Goal: Information Seeking & Learning: Learn about a topic

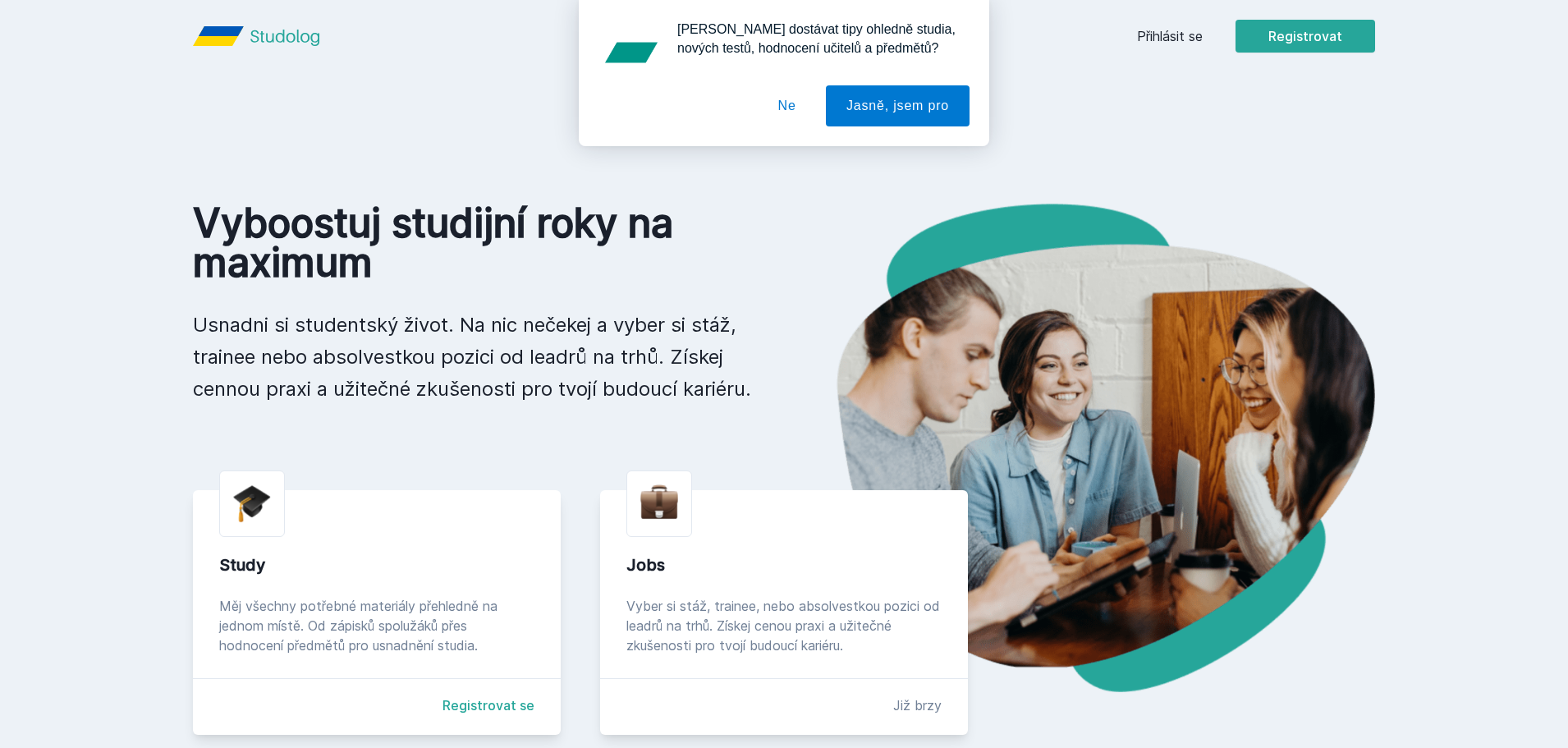
click at [1163, 23] on div "[PERSON_NAME] dostávat tipy ohledně studia, nových testů, hodnocení učitelů a p…" at bounding box center [784, 73] width 1568 height 146
click at [1161, 34] on div "Chceš dostávat tipy ohledně studia, nových testů, hodnocení učitelů a předmětů?…" at bounding box center [784, 73] width 1568 height 146
click at [803, 102] on button "Ne" at bounding box center [787, 106] width 59 height 41
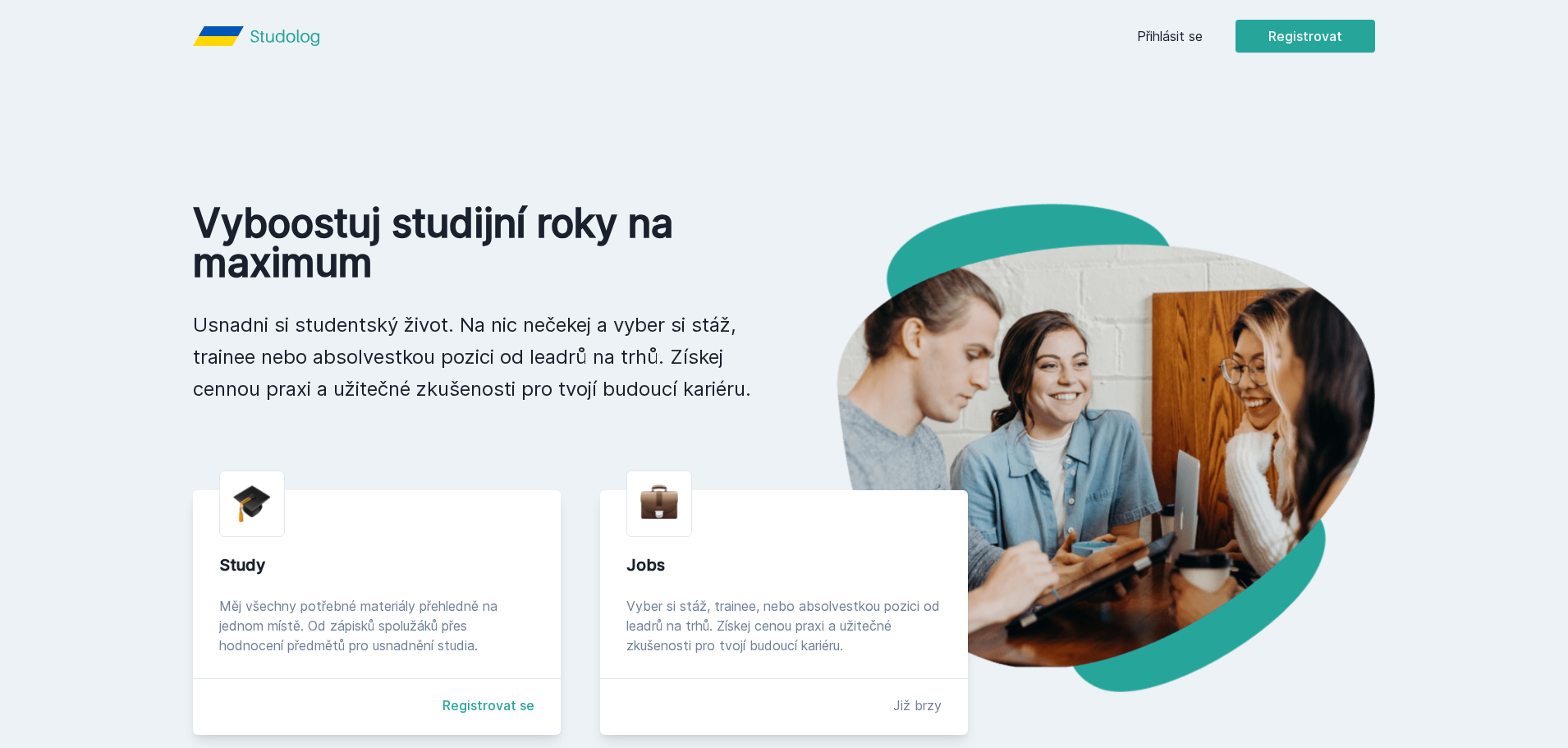
click at [1168, 44] on link "Přihlásit se" at bounding box center [1170, 35] width 66 height 19
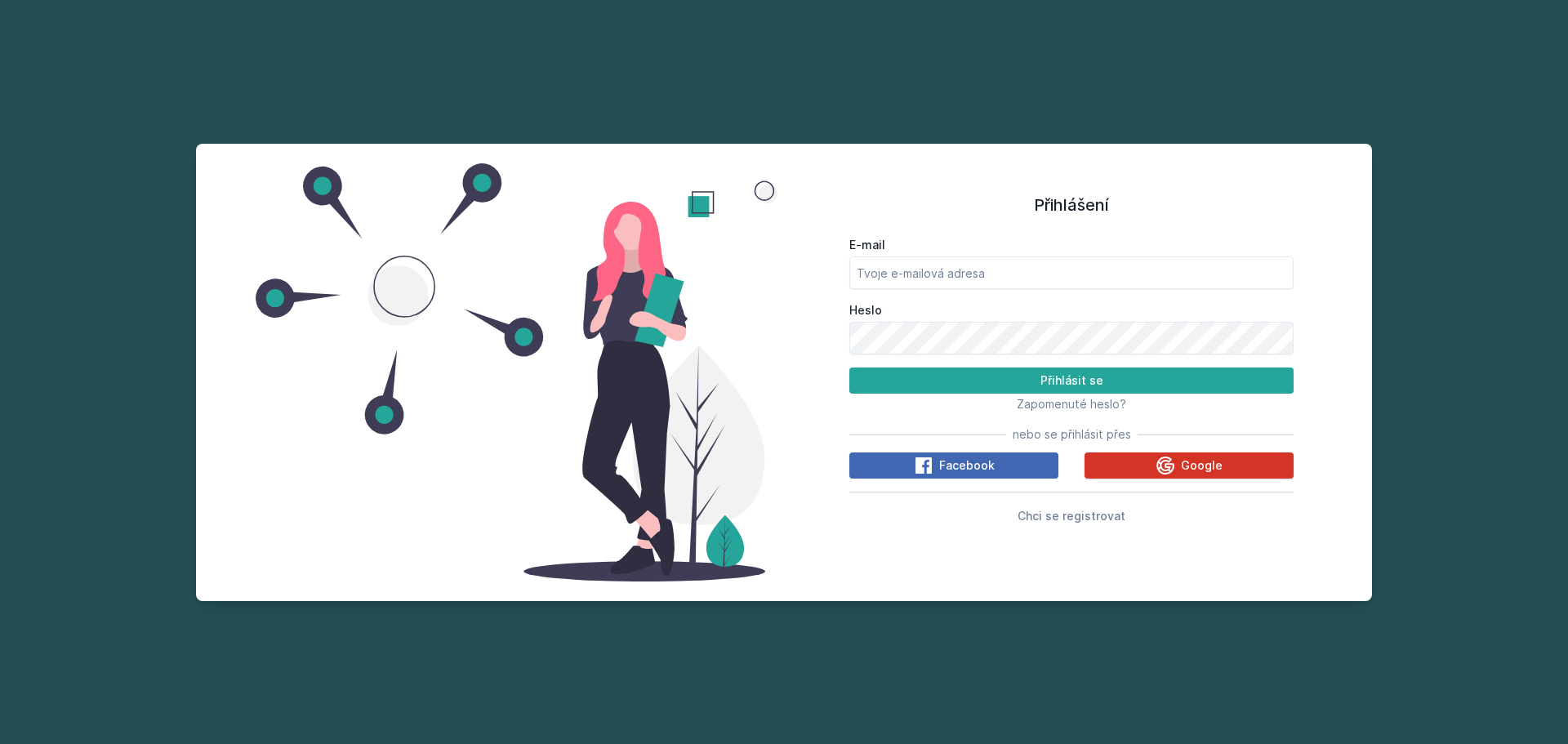
click at [1190, 463] on span "Google" at bounding box center [1202, 466] width 42 height 17
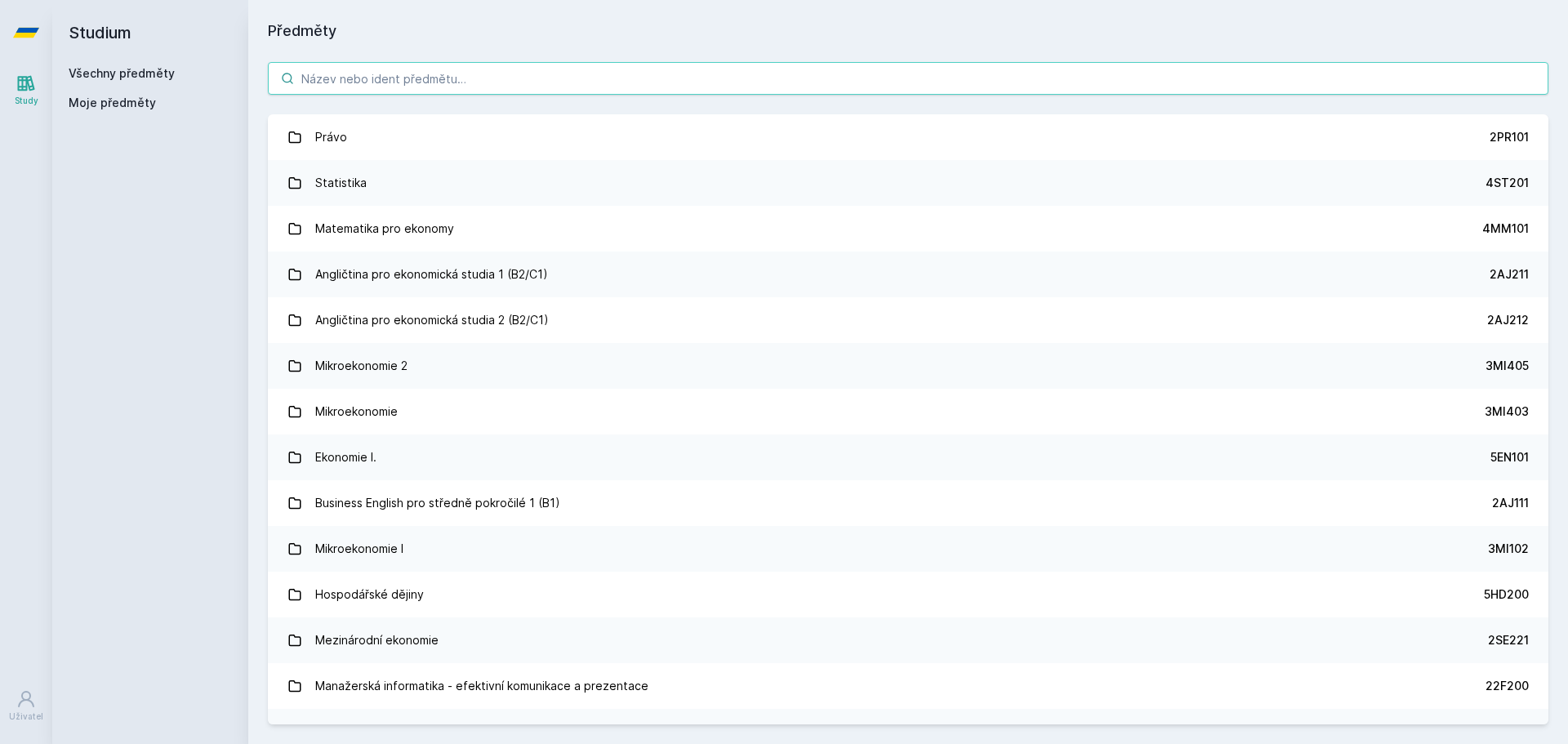
click at [506, 77] on input "search" at bounding box center [908, 78] width 1281 height 33
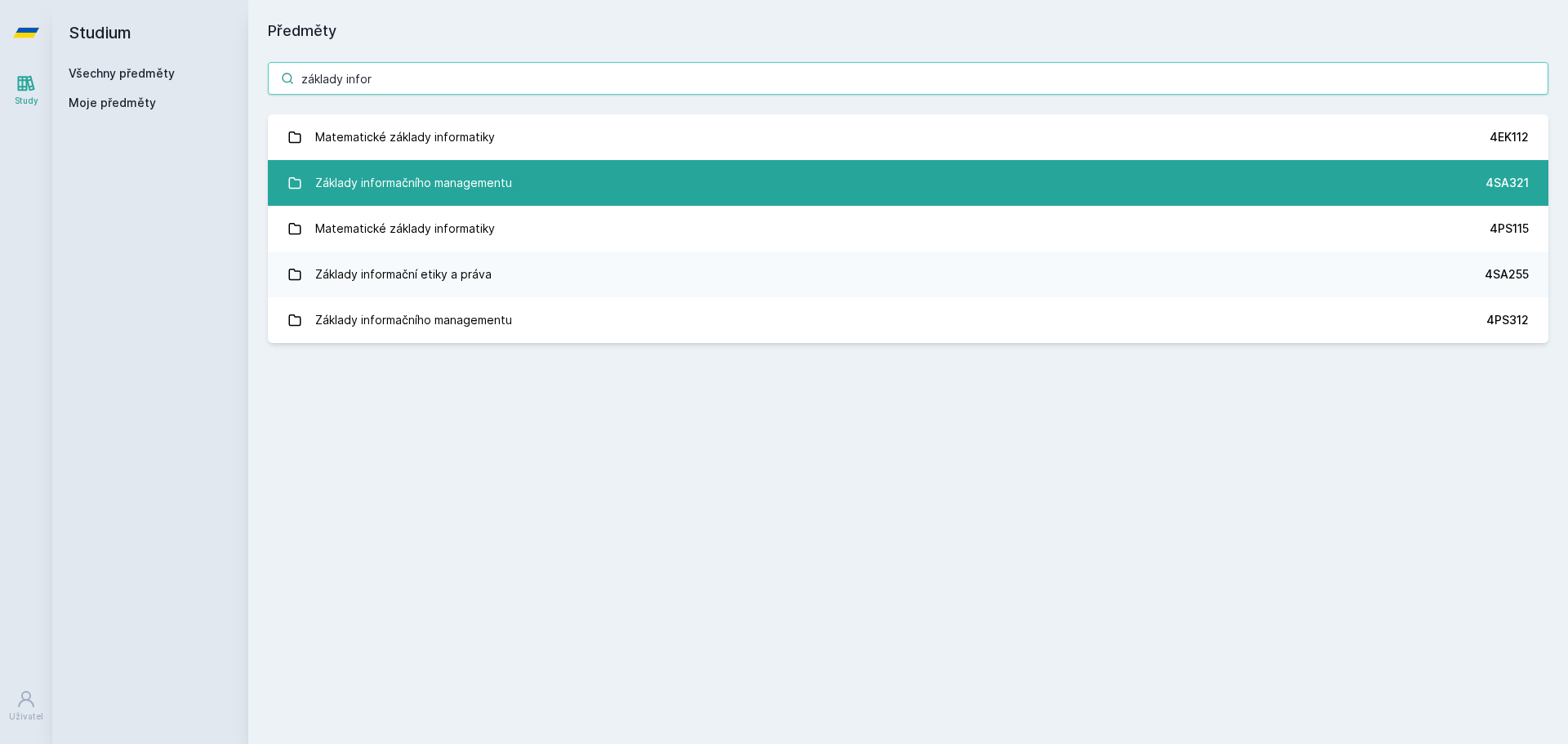
type input "základy infor"
click at [464, 167] on div "Základy informačního managementu" at bounding box center [413, 182] width 197 height 33
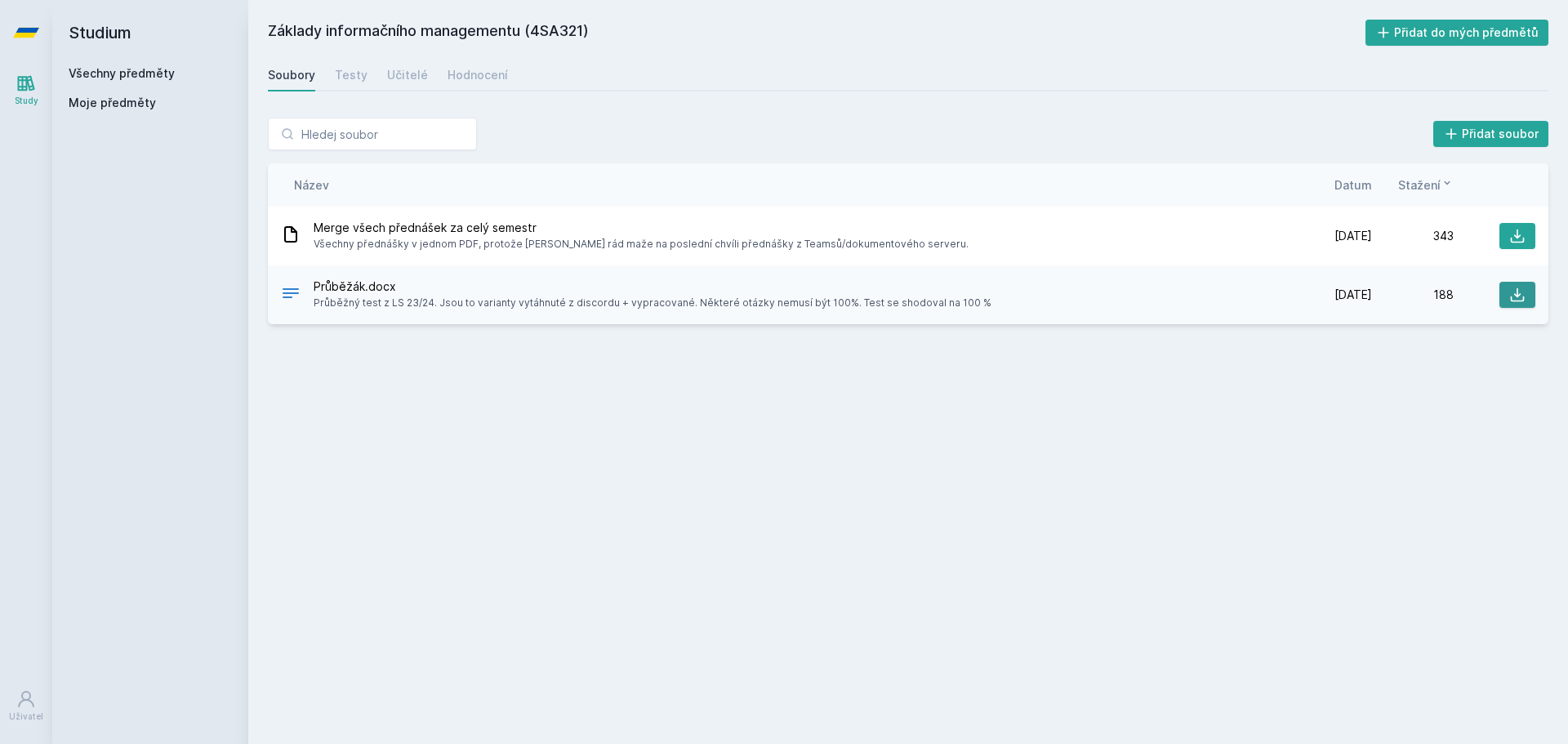
click at [1516, 289] on icon at bounding box center [1518, 295] width 17 height 17
click at [1514, 239] on icon at bounding box center [1518, 236] width 17 height 17
click at [1524, 228] on icon at bounding box center [1518, 236] width 17 height 17
